Goal: Find specific page/section: Find specific page/section

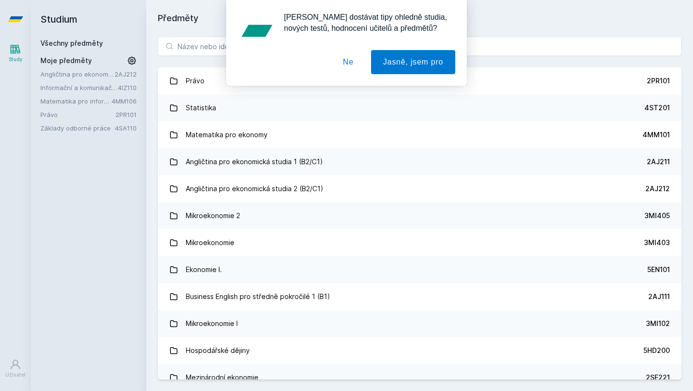
click at [349, 64] on button "Ne" at bounding box center [348, 62] width 35 height 24
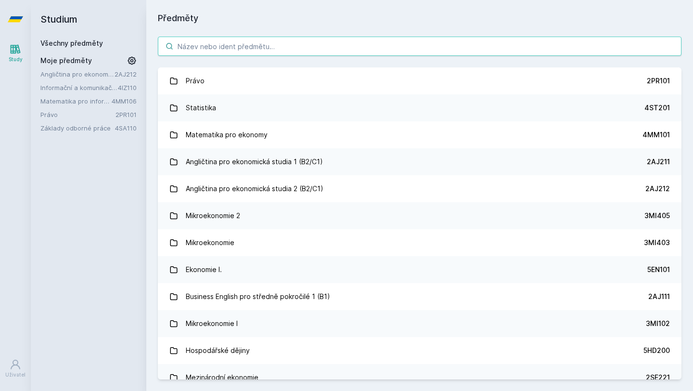
click at [297, 48] on input "search" at bounding box center [419, 46] width 523 height 19
click at [85, 127] on link "Základy odborné práce" at bounding box center [77, 128] width 75 height 10
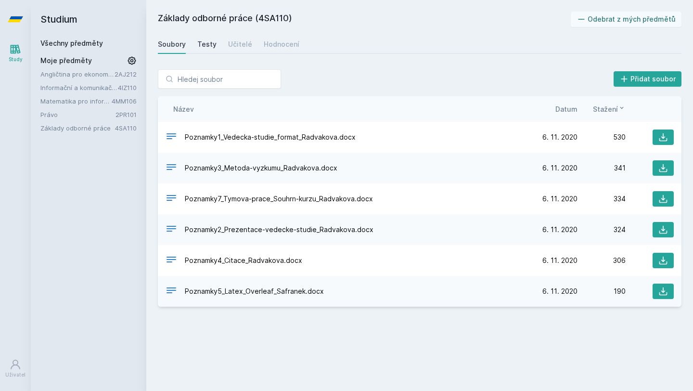
click at [213, 43] on div "Testy" at bounding box center [206, 44] width 19 height 10
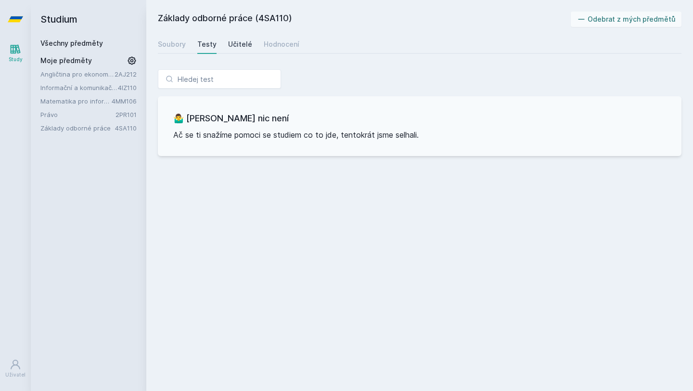
click at [244, 49] on div "Učitelé" at bounding box center [240, 44] width 24 height 10
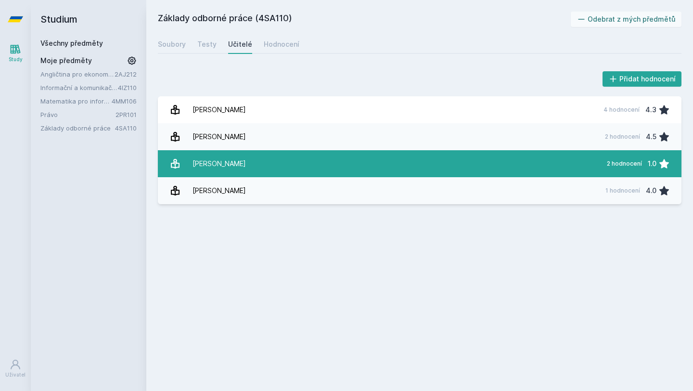
click at [224, 165] on div "[PERSON_NAME]" at bounding box center [218, 163] width 53 height 19
